Goal: Information Seeking & Learning: Check status

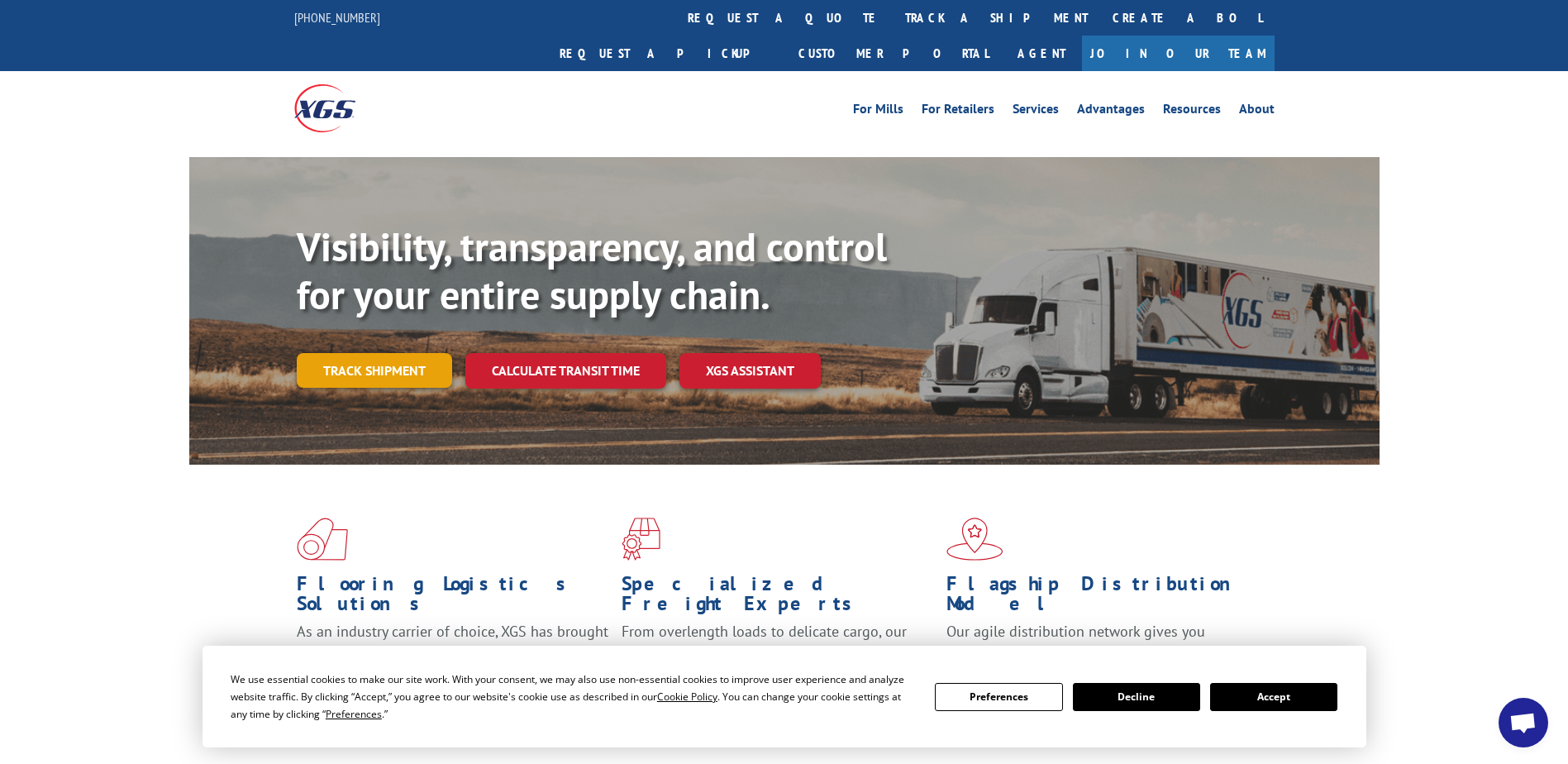
click at [352, 353] on link "Track shipment" at bounding box center [375, 370] width 156 height 34
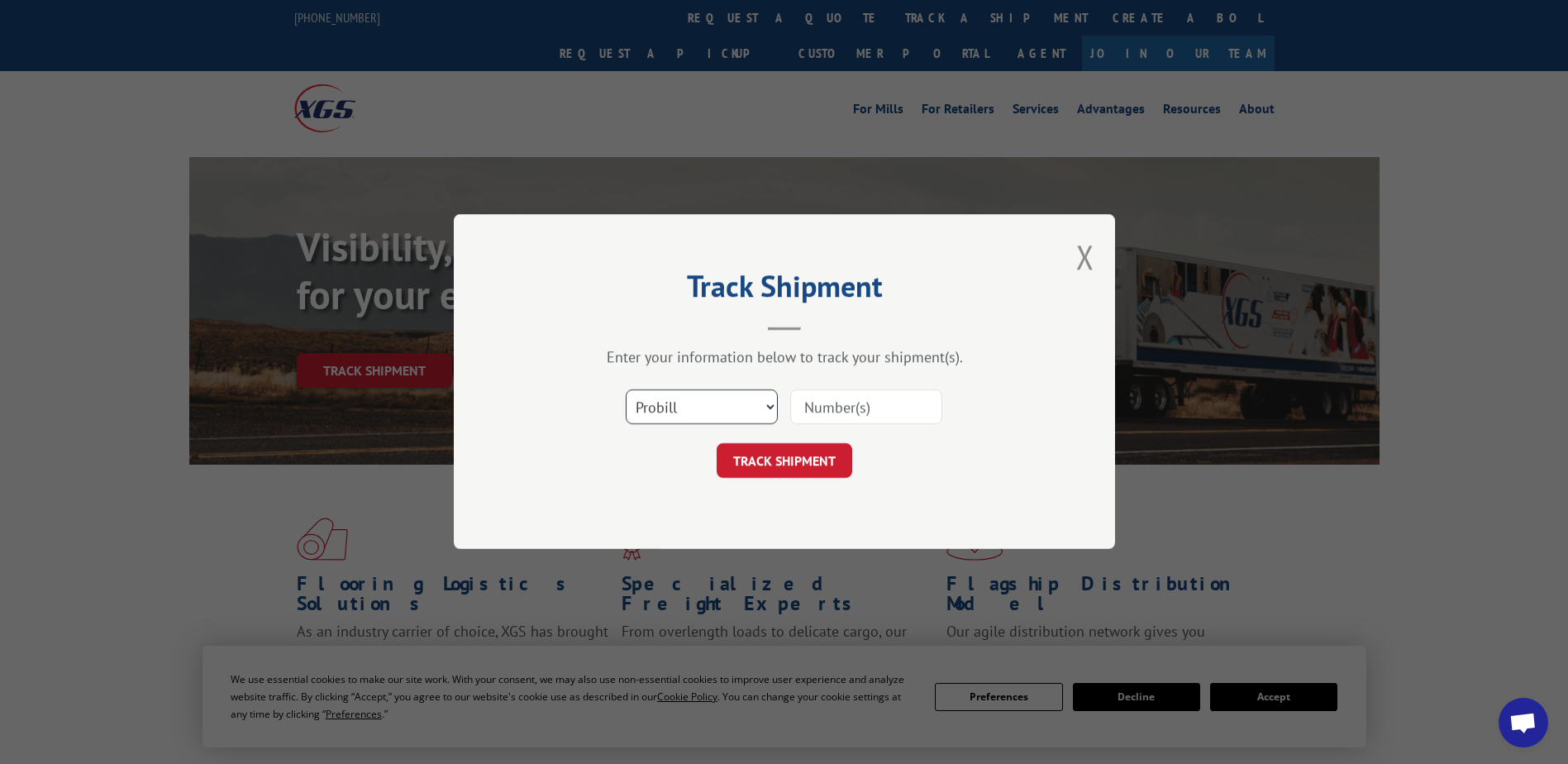
click at [768, 407] on select "Select category... Probill BOL PO" at bounding box center [701, 407] width 152 height 34
select select "bol"
click at [625, 390] on select "Select category... Probill BOL PO" at bounding box center [701, 407] width 152 height 34
click at [827, 408] on input at bounding box center [866, 407] width 152 height 34
type input "863699"
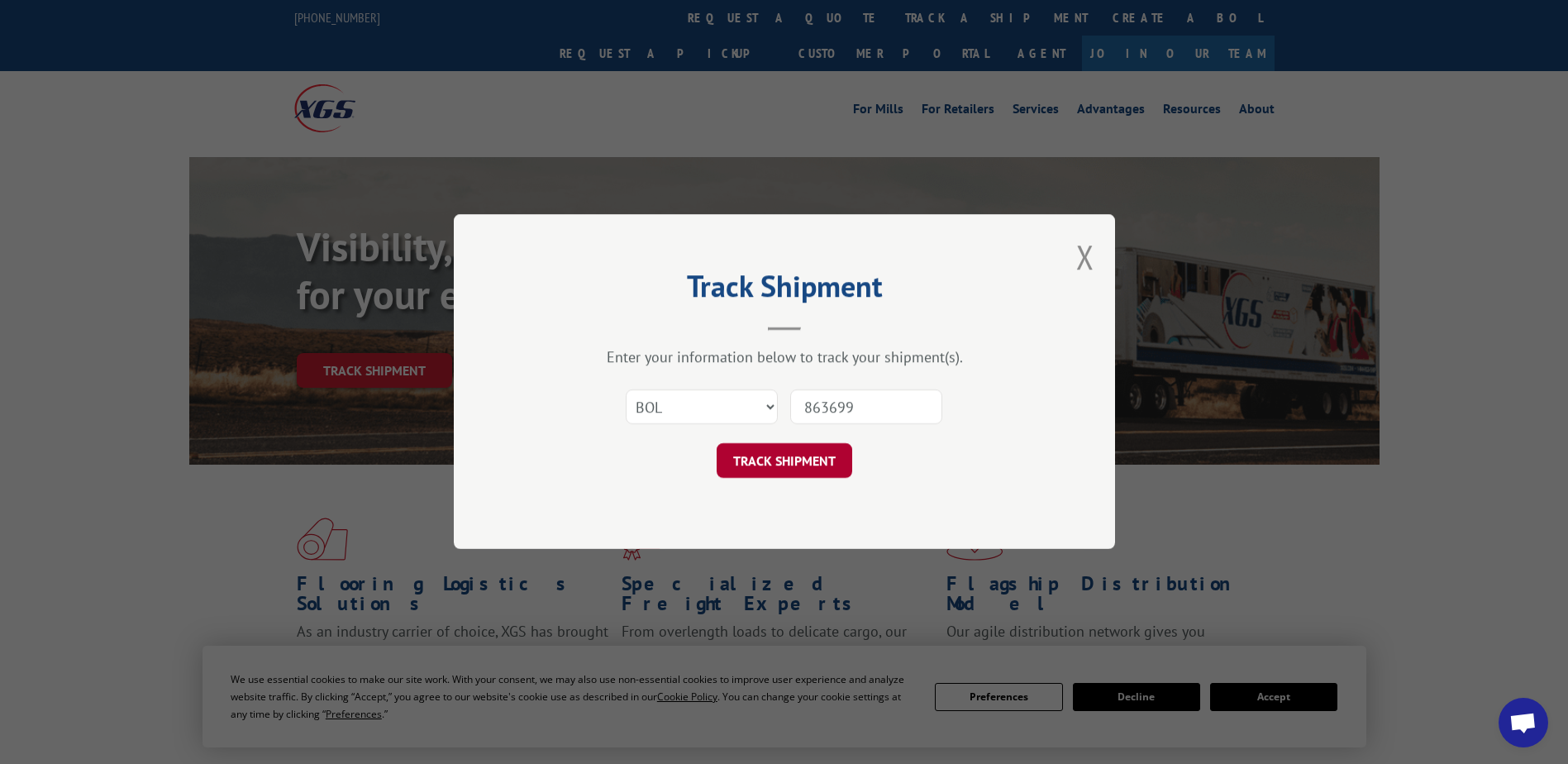
click at [774, 467] on button "TRACK SHIPMENT" at bounding box center [784, 461] width 136 height 34
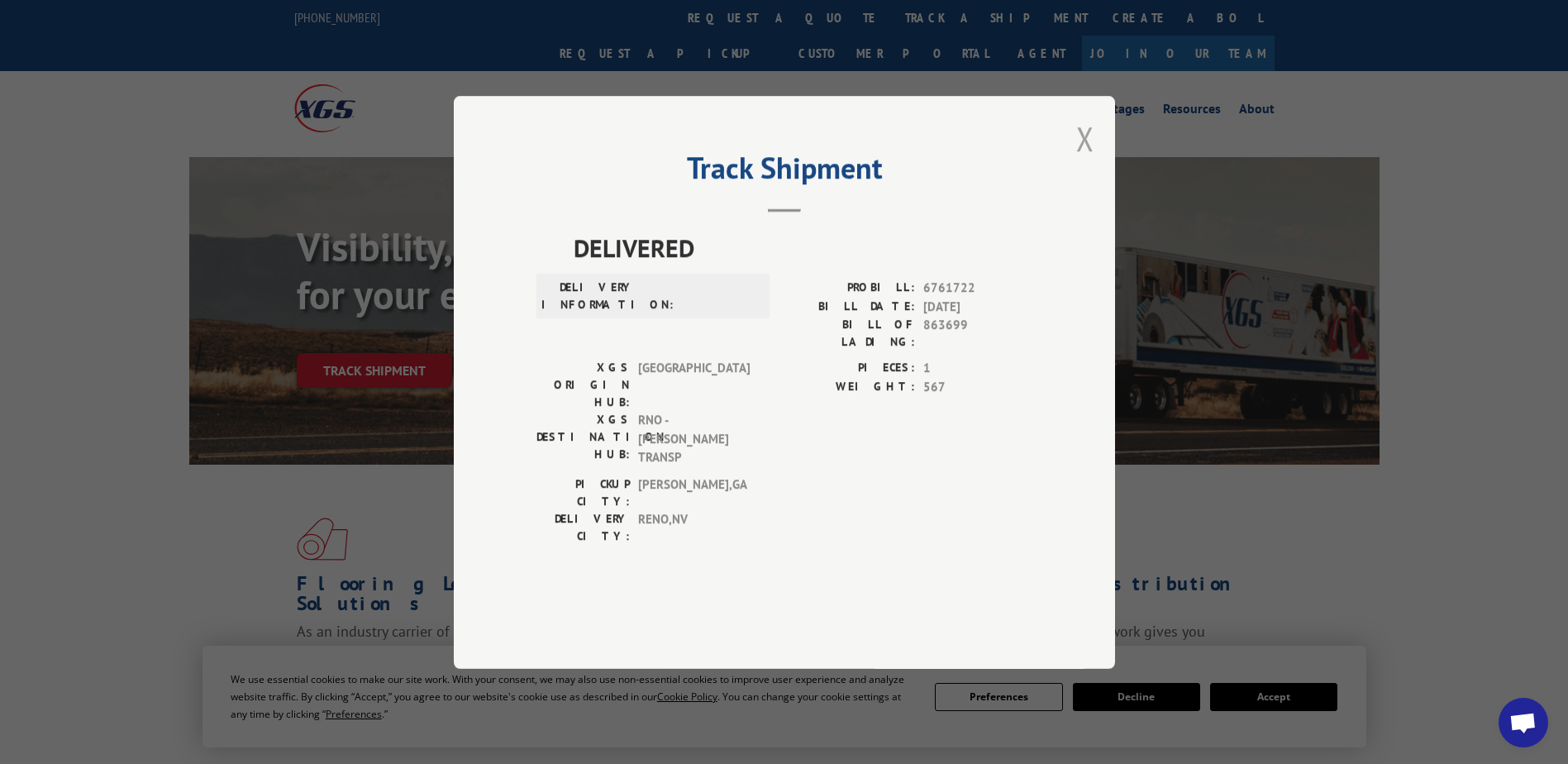
click at [1079, 160] on button "Close modal" at bounding box center [1085, 138] width 18 height 43
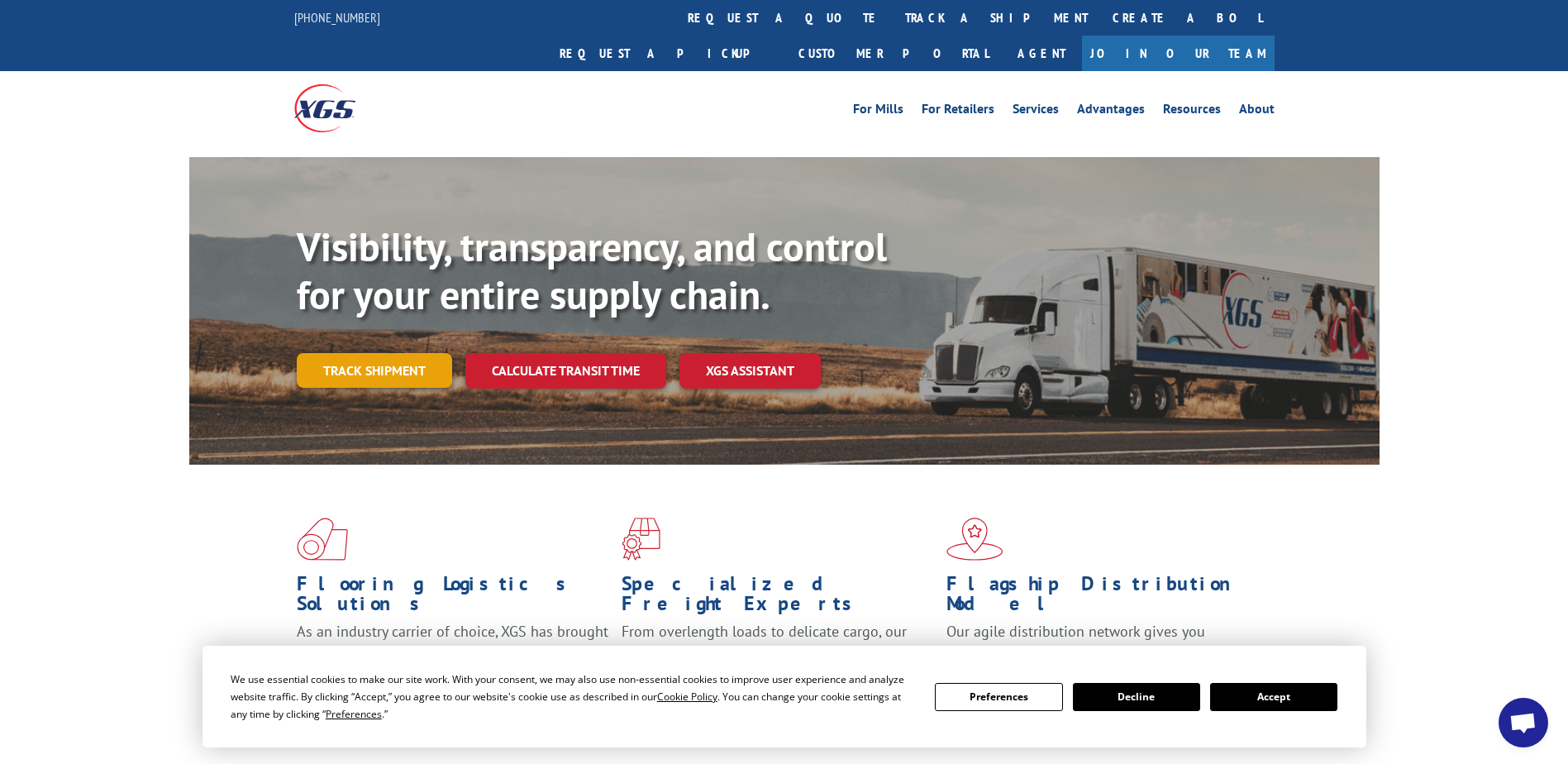
click at [375, 353] on link "Track shipment" at bounding box center [375, 370] width 156 height 34
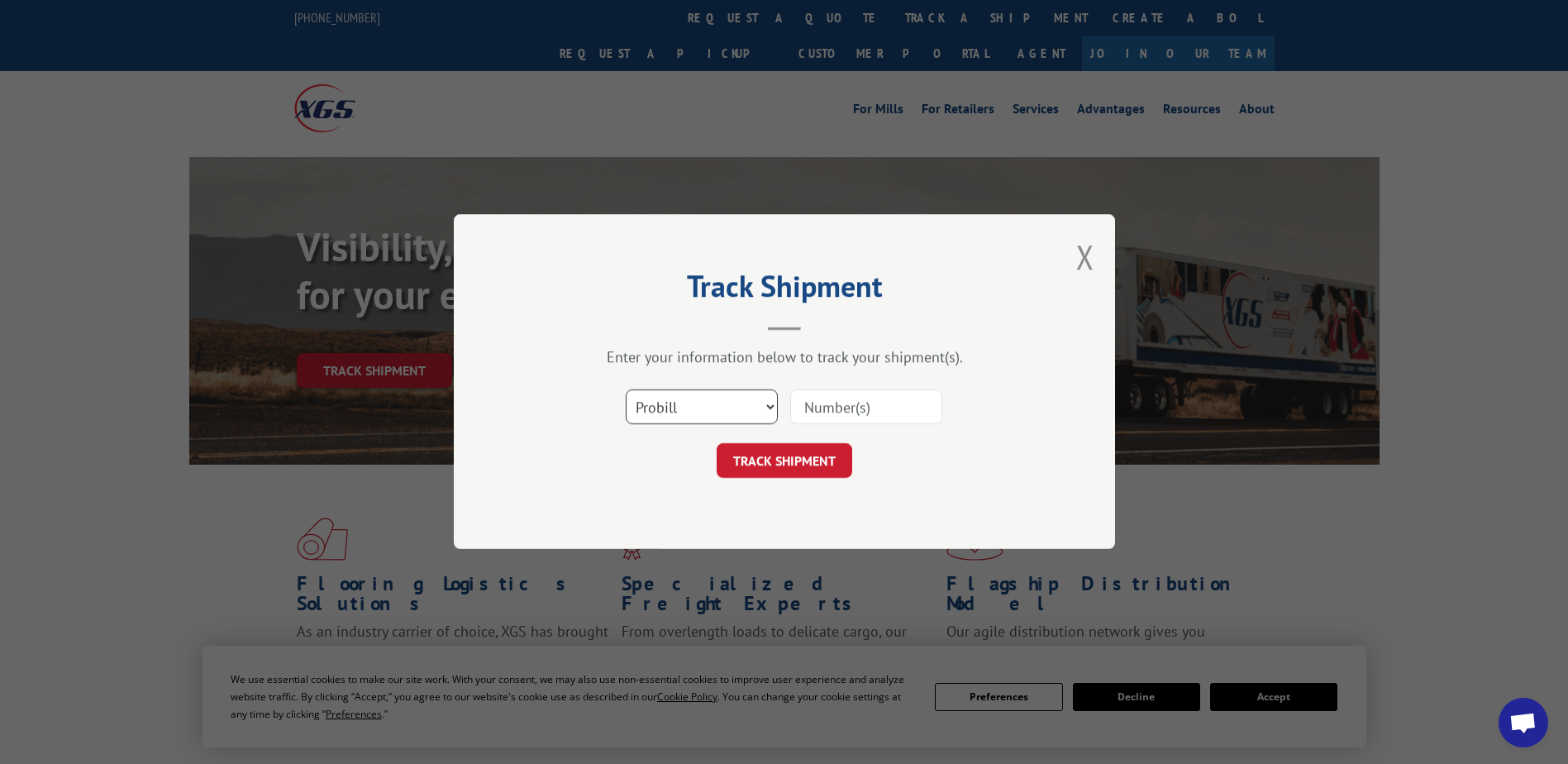
click at [671, 412] on select "Select category... Probill BOL PO" at bounding box center [701, 407] width 152 height 34
select select "bol"
click at [625, 390] on select "Select category... Probill BOL PO" at bounding box center [701, 407] width 152 height 34
click at [794, 415] on input at bounding box center [866, 407] width 152 height 34
type input "8639699"
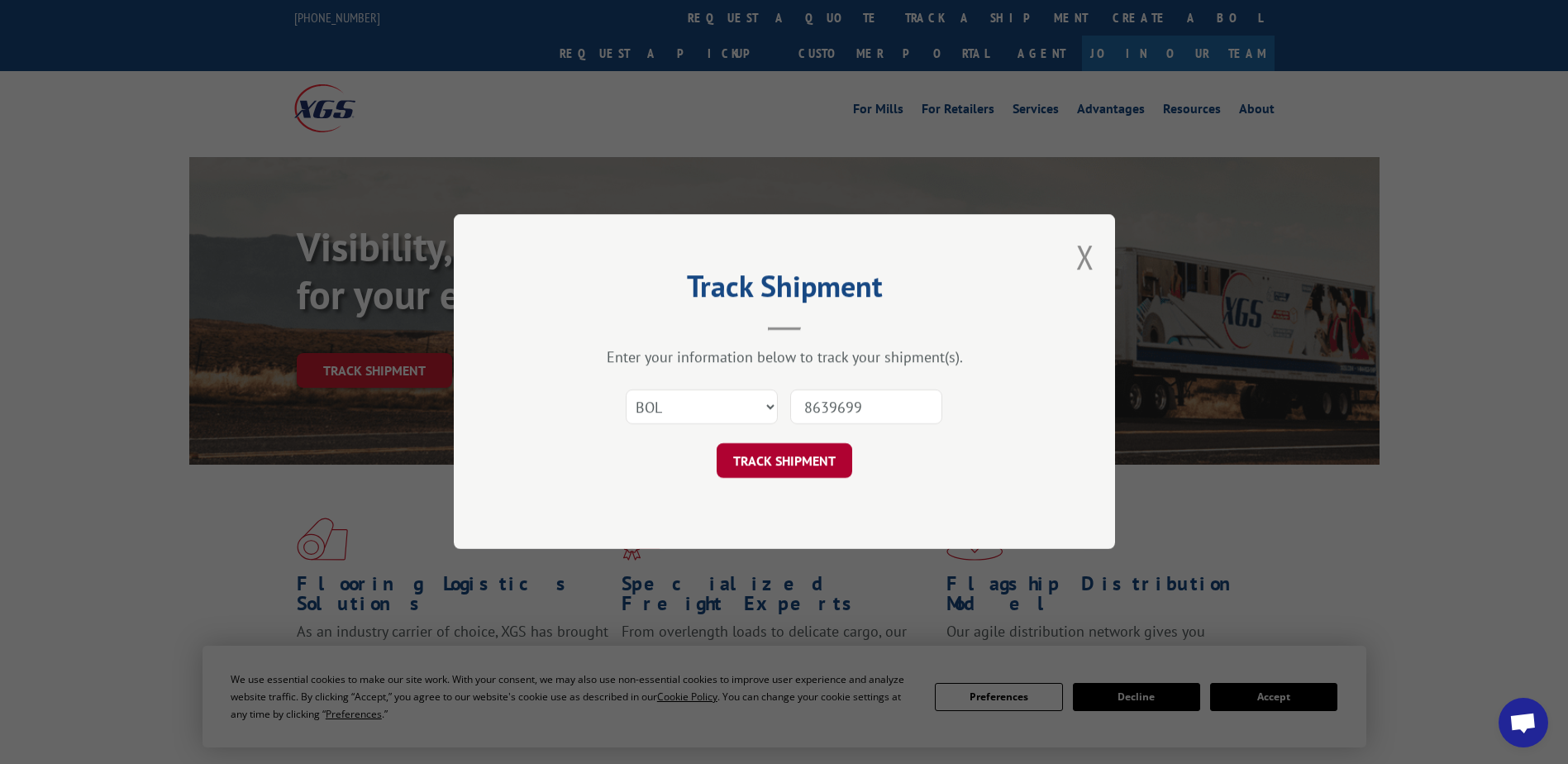
click at [785, 454] on button "TRACK SHIPMENT" at bounding box center [784, 461] width 136 height 34
